Goal: Transaction & Acquisition: Download file/media

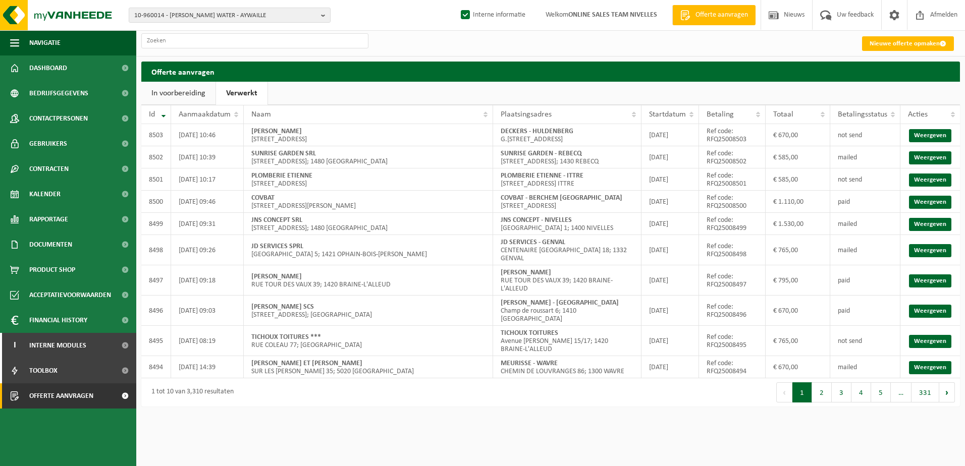
click at [216, 82] on link "Verwerkt" at bounding box center [241, 93] width 51 height 23
click at [935, 160] on link "Weergeven" at bounding box center [930, 157] width 42 height 13
click at [921, 133] on link "Weergeven" at bounding box center [930, 135] width 42 height 13
drag, startPoint x: 584, startPoint y: 152, endPoint x: 503, endPoint y: 155, distance: 80.8
click at [503, 155] on td "SUNRISE GARDEN - REBECQ Avenue des rokets 5; 1430 REBECQ" at bounding box center [567, 157] width 148 height 22
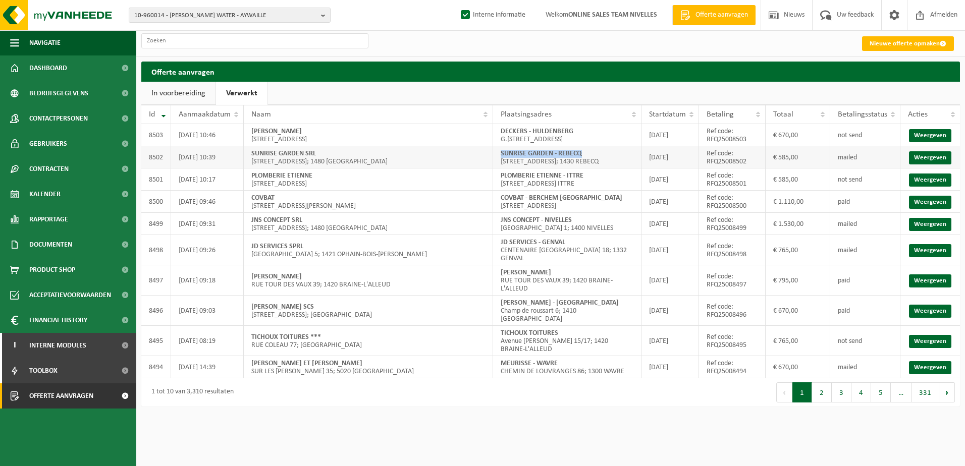
copy strong "SUNRISE GARDEN - REBECQ"
click at [916, 157] on link "Weergeven" at bounding box center [930, 157] width 42 height 13
drag, startPoint x: 573, startPoint y: 132, endPoint x: 501, endPoint y: 132, distance: 72.2
click at [501, 132] on td "DECKERS - HULDENBERG G.STEENBEEKSTRAAT 8; 3040 HULDENBERG" at bounding box center [567, 135] width 148 height 22
copy strong "DECKERS - HULDENBERG"
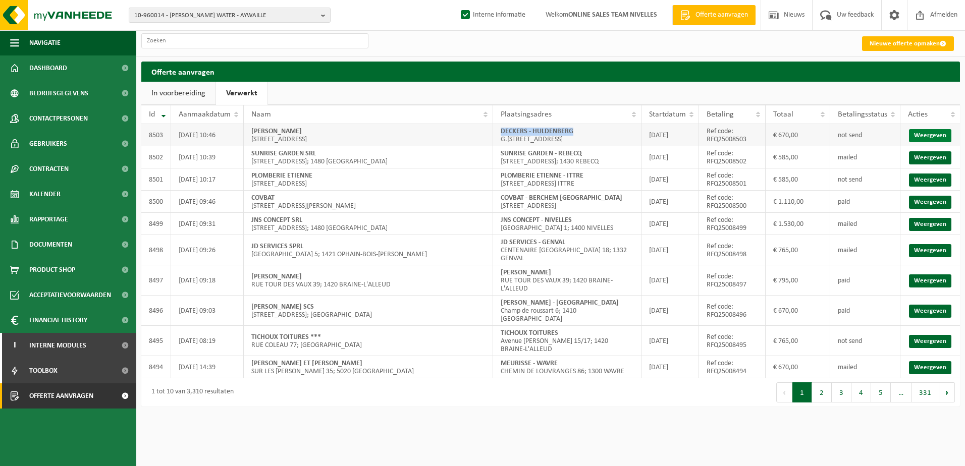
click at [921, 139] on link "Weergeven" at bounding box center [930, 135] width 42 height 13
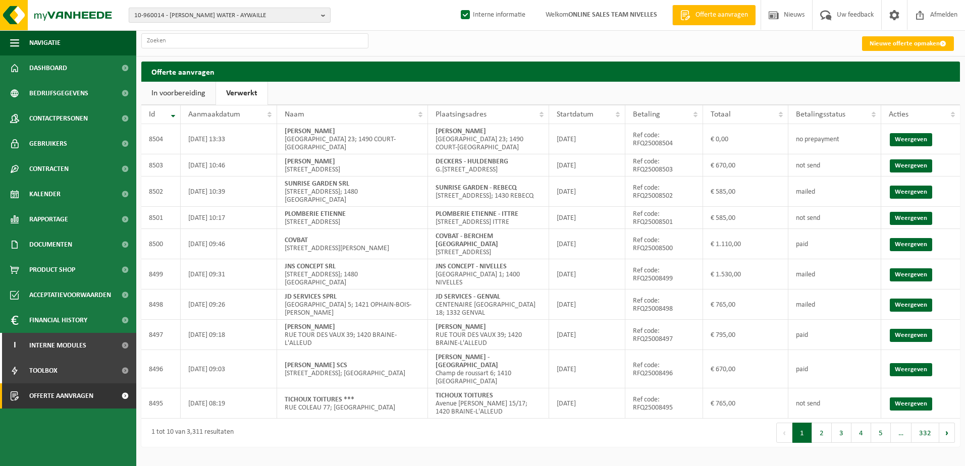
click at [321, 18] on button "10-960014 - [PERSON_NAME] WATER - AYWAILLE" at bounding box center [230, 15] width 202 height 15
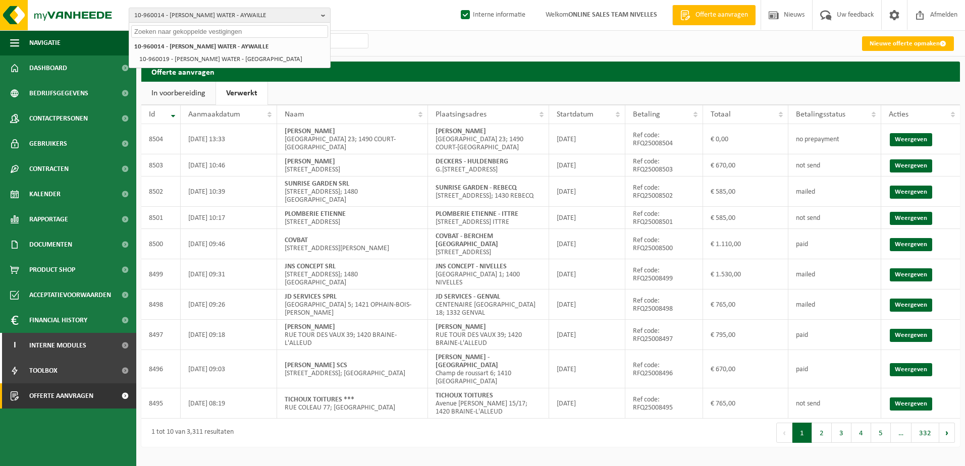
click at [246, 29] on input "text" at bounding box center [229, 31] width 197 height 13
paste input "10-955784"
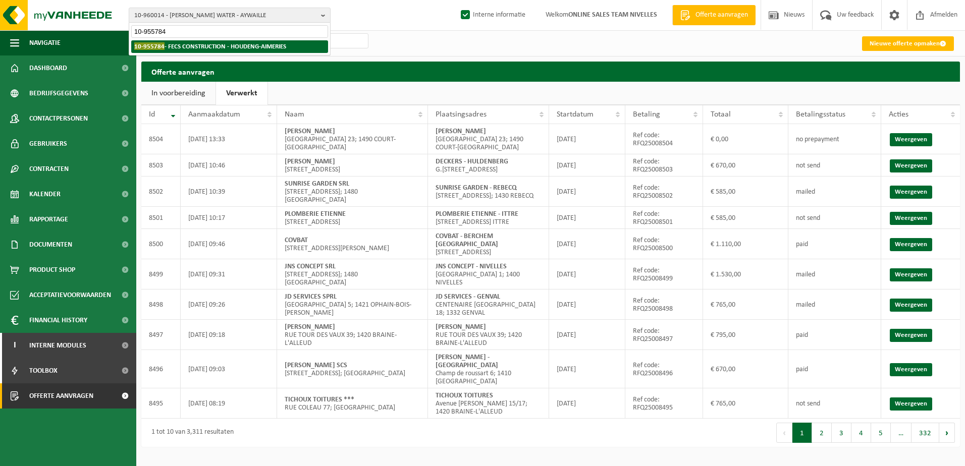
type input "10-955784"
click at [240, 45] on strong "10-955784 - FECS CONSTRUCTION - HOUDENG-AIMERIES" at bounding box center [210, 46] width 152 height 8
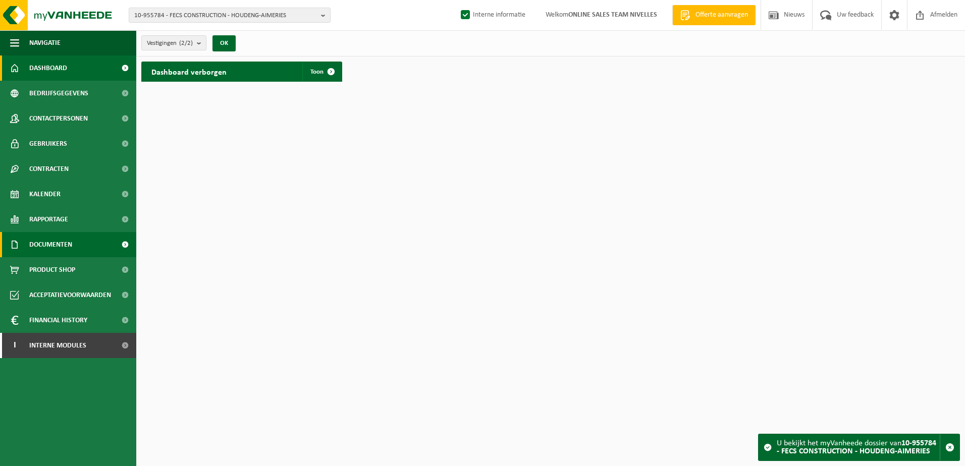
click at [88, 237] on link "Documenten" at bounding box center [68, 244] width 136 height 25
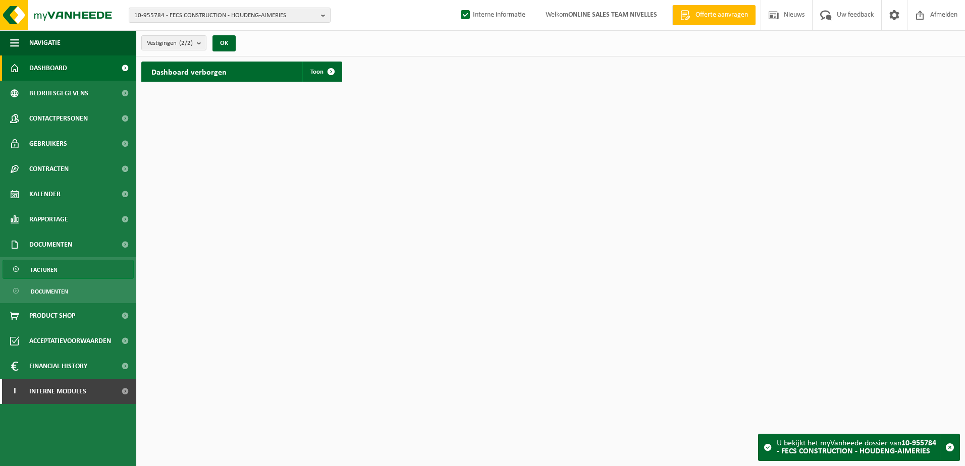
click at [99, 269] on link "Facturen" at bounding box center [68, 269] width 131 height 19
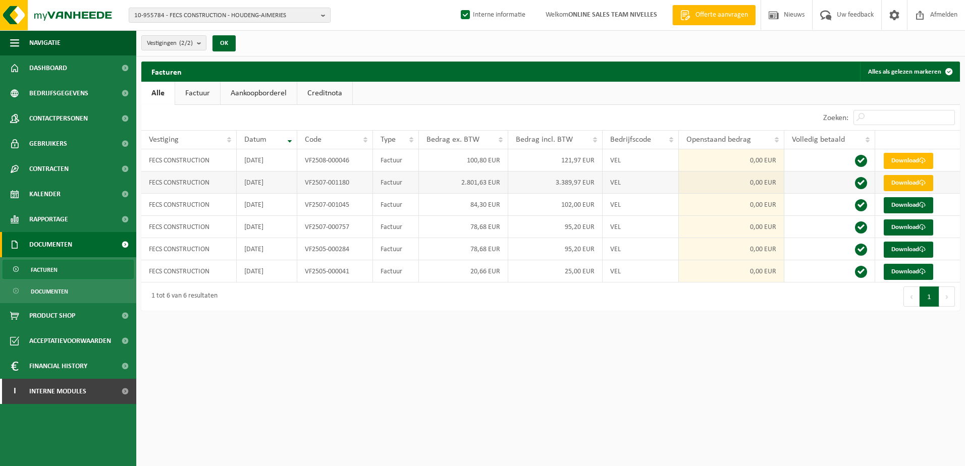
click at [911, 182] on link "Download" at bounding box center [908, 183] width 49 height 16
click at [932, 162] on link "Download" at bounding box center [908, 161] width 49 height 16
